Goal: Task Accomplishment & Management: Manage account settings

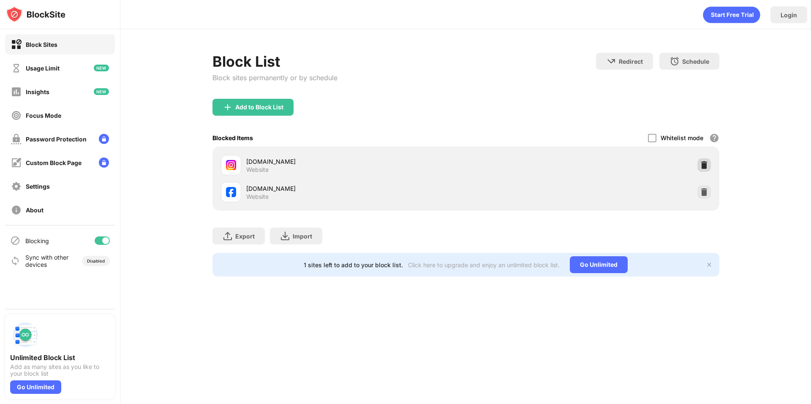
click at [707, 167] on img at bounding box center [704, 165] width 8 height 8
